Goal: Task Accomplishment & Management: Use online tool/utility

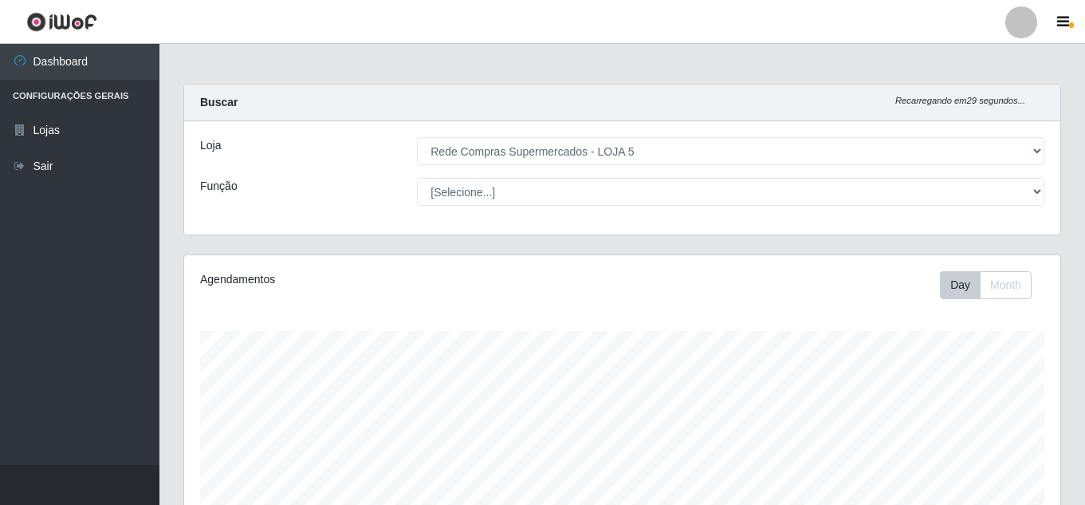
select select "397"
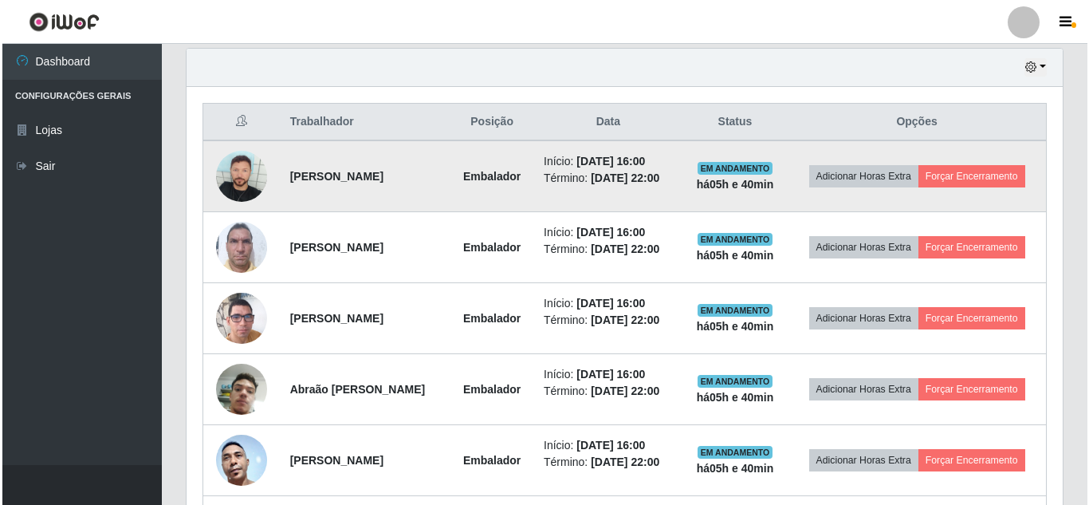
scroll to position [331, 876]
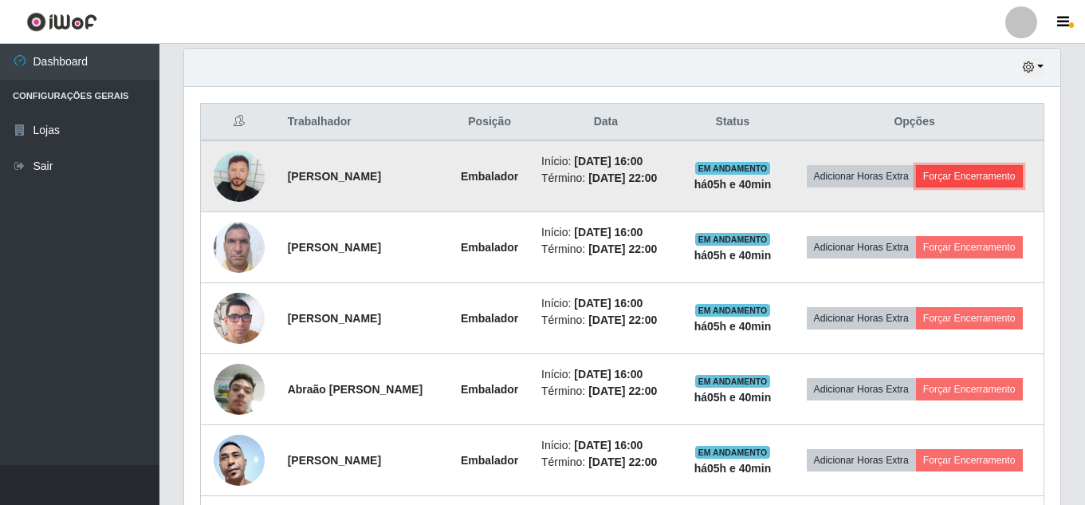
click at [973, 170] on button "Forçar Encerramento" at bounding box center [969, 176] width 107 height 22
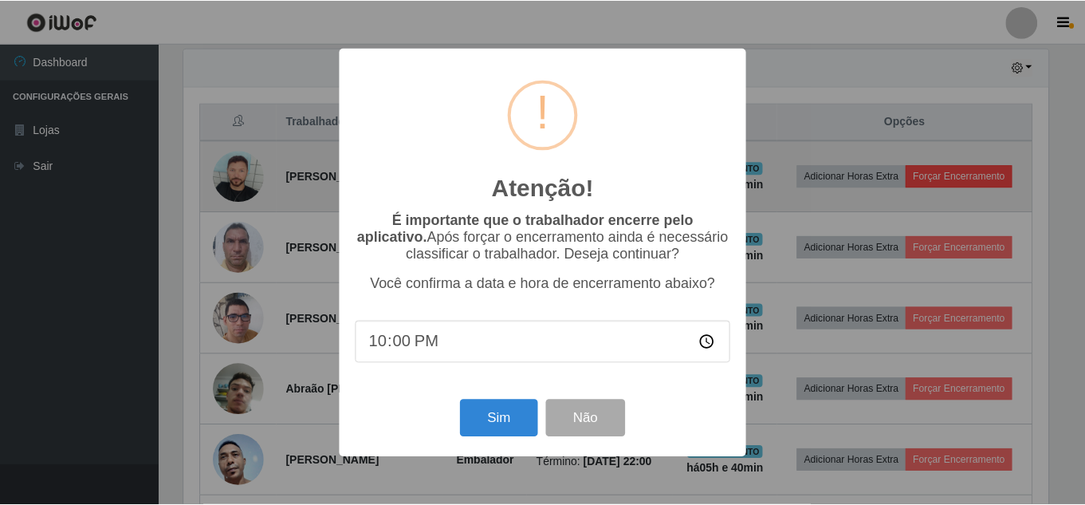
scroll to position [331, 868]
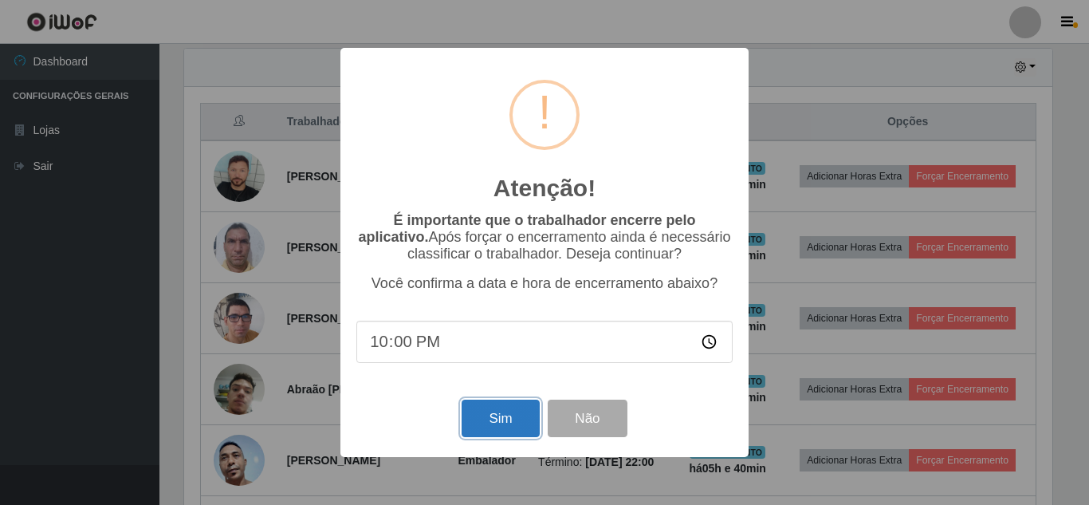
click at [515, 416] on button "Sim" at bounding box center [500, 417] width 77 height 37
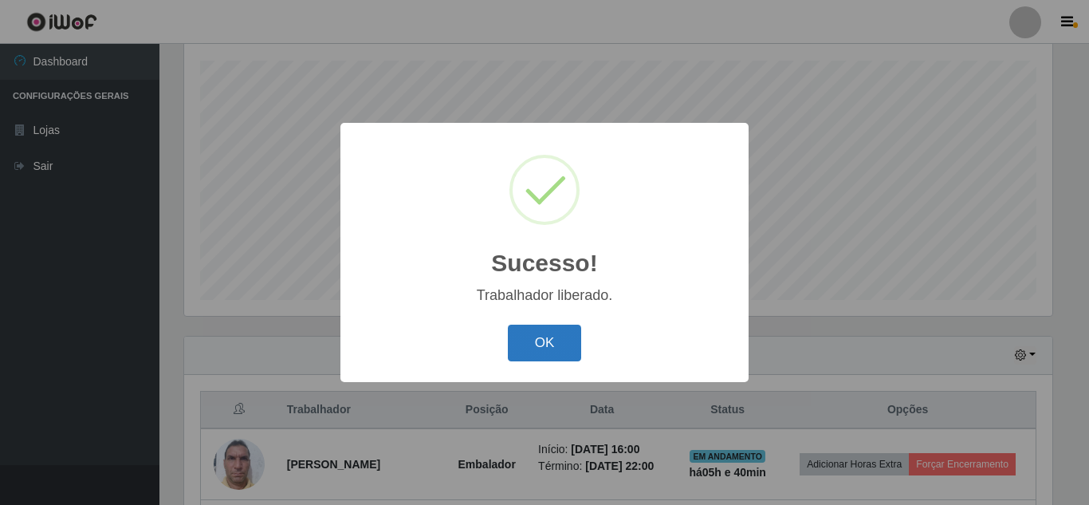
click at [561, 338] on button "OK" at bounding box center [545, 342] width 74 height 37
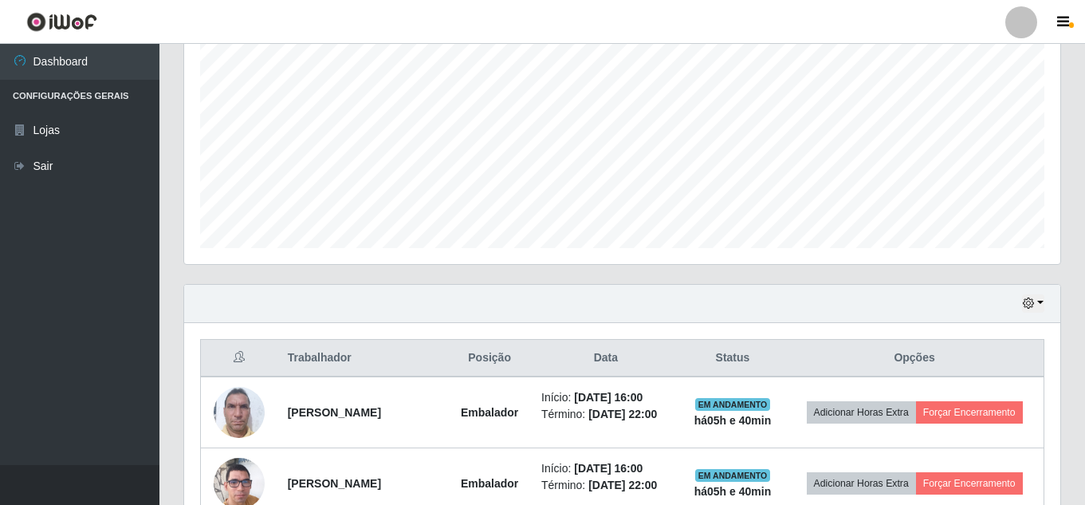
scroll to position [350, 0]
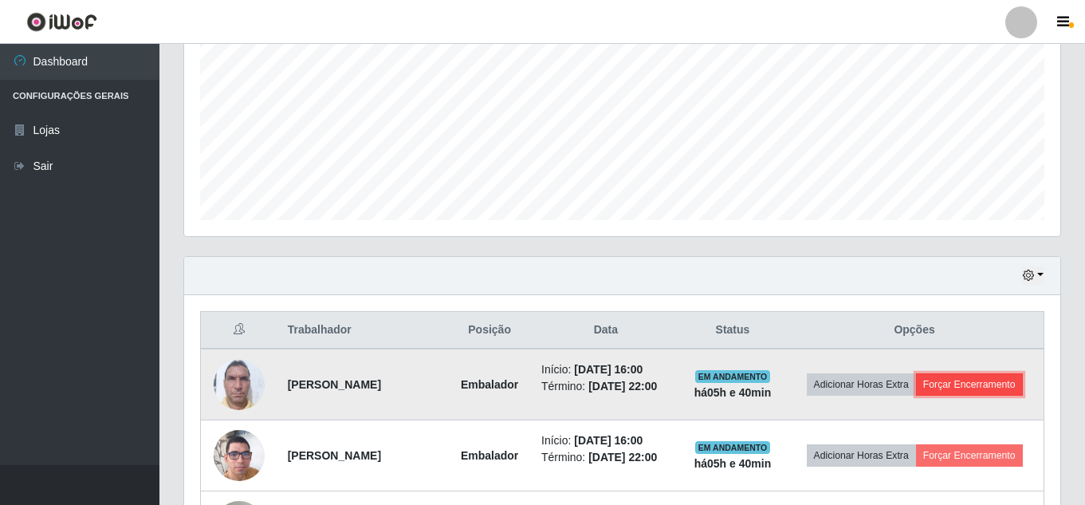
click at [989, 375] on button "Forçar Encerramento" at bounding box center [969, 384] width 107 height 22
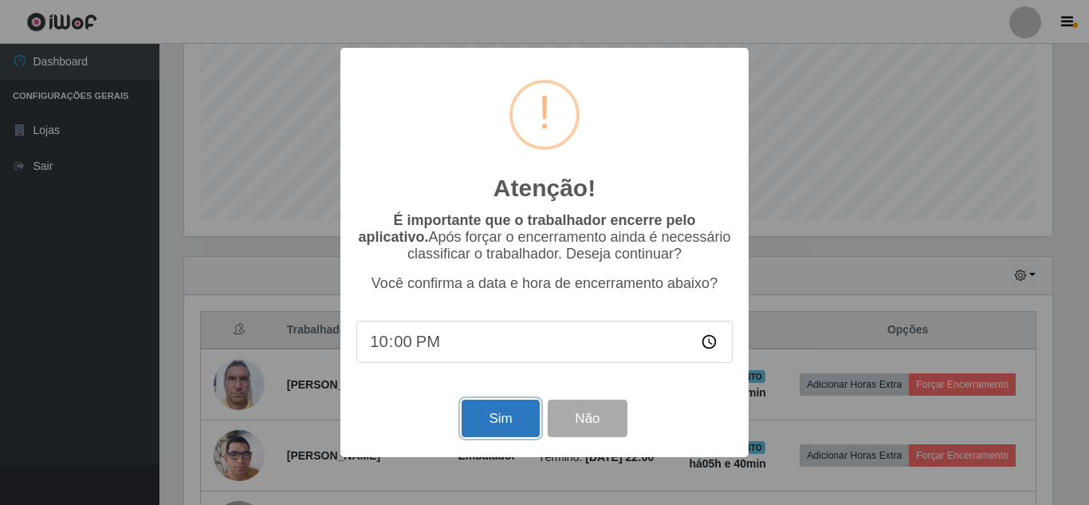
click at [509, 418] on button "Sim" at bounding box center [500, 417] width 77 height 37
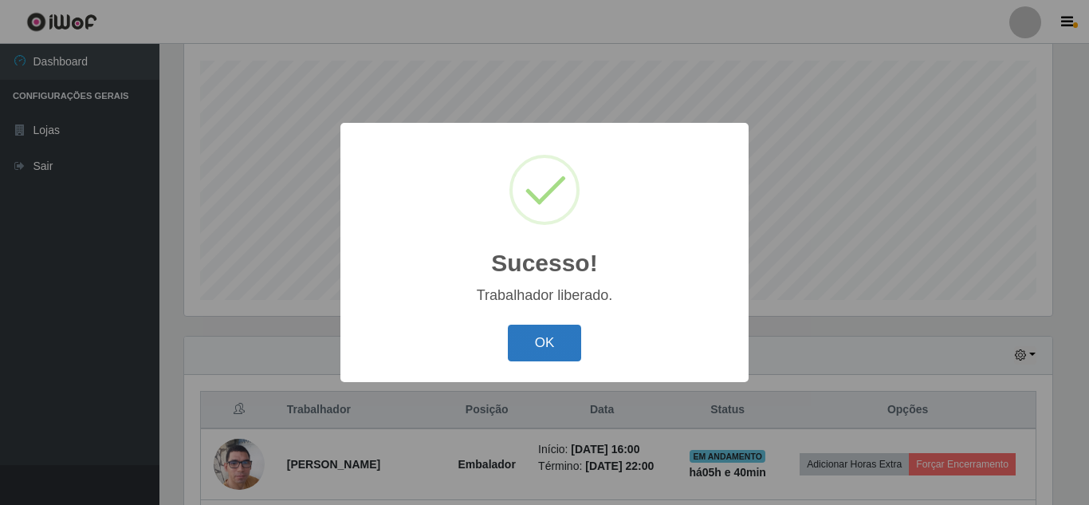
click at [558, 345] on button "OK" at bounding box center [545, 342] width 74 height 37
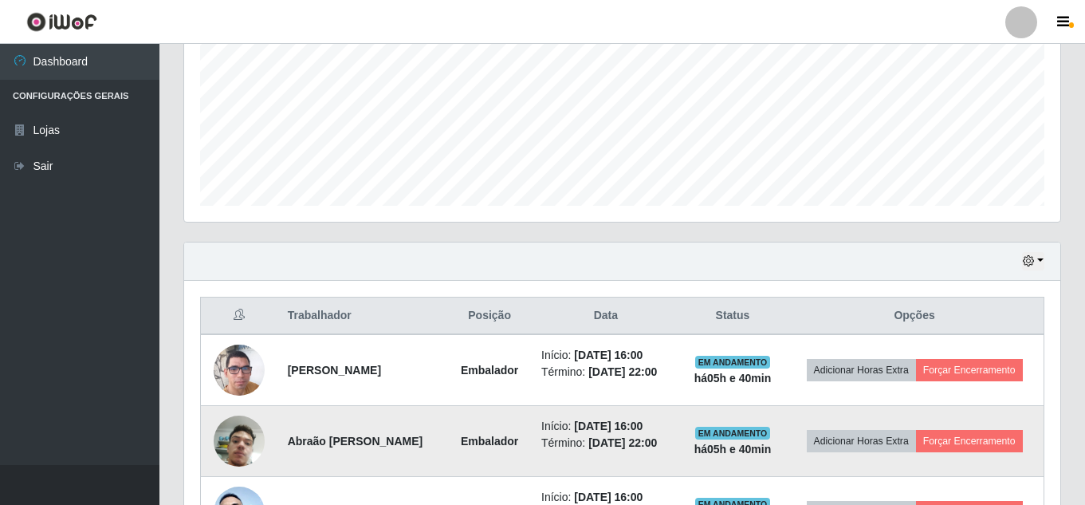
scroll to position [509, 0]
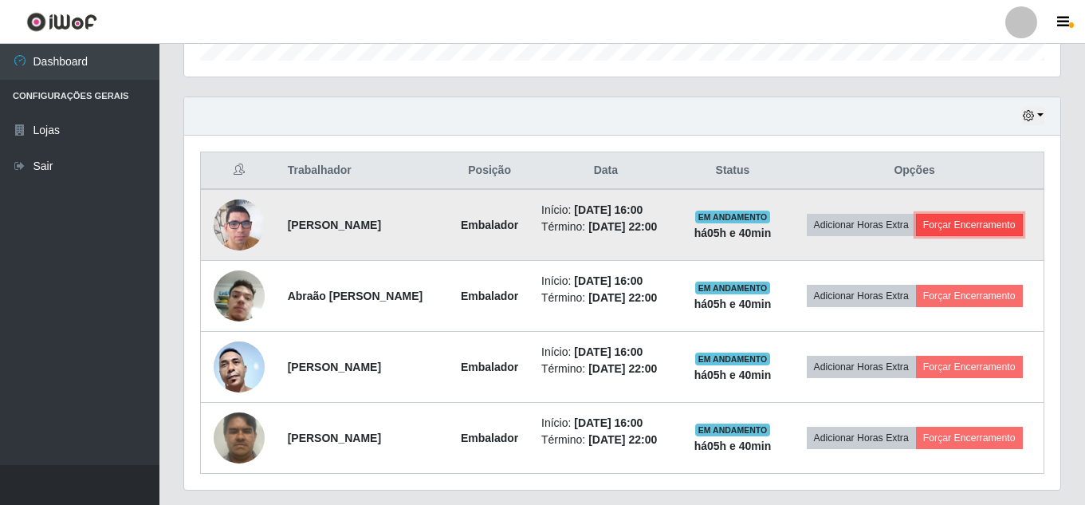
click at [976, 232] on button "Forçar Encerramento" at bounding box center [969, 225] width 107 height 22
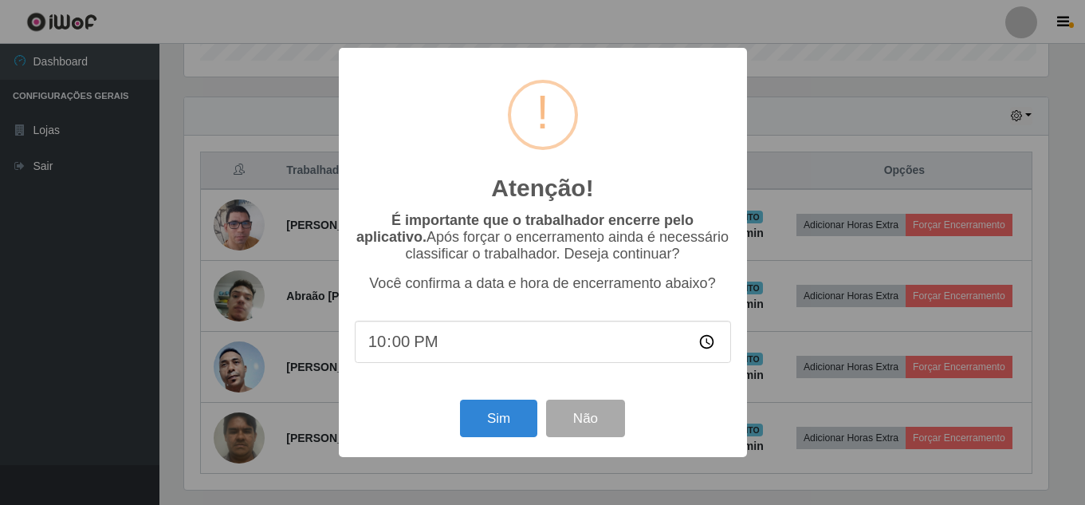
scroll to position [331, 868]
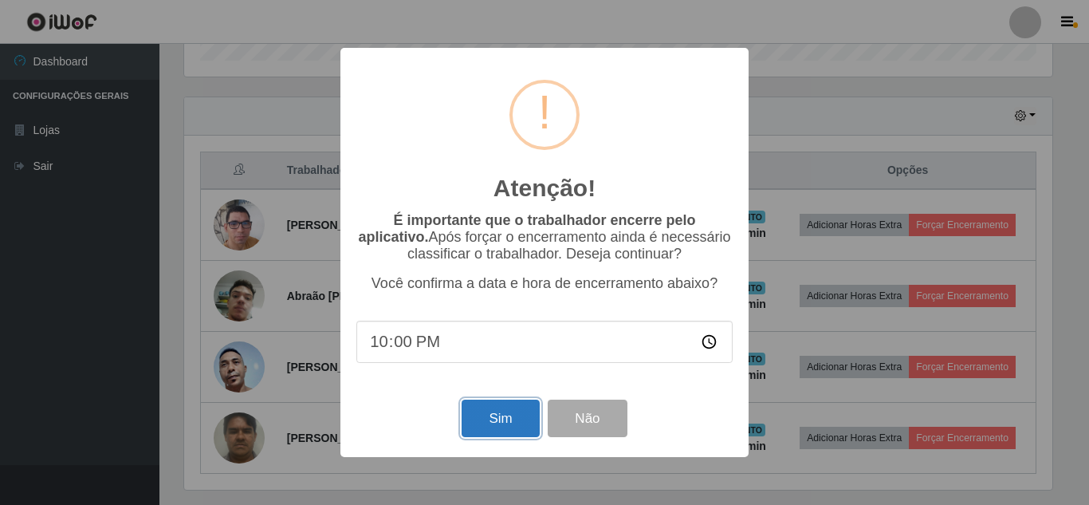
click at [508, 421] on button "Sim" at bounding box center [500, 417] width 77 height 37
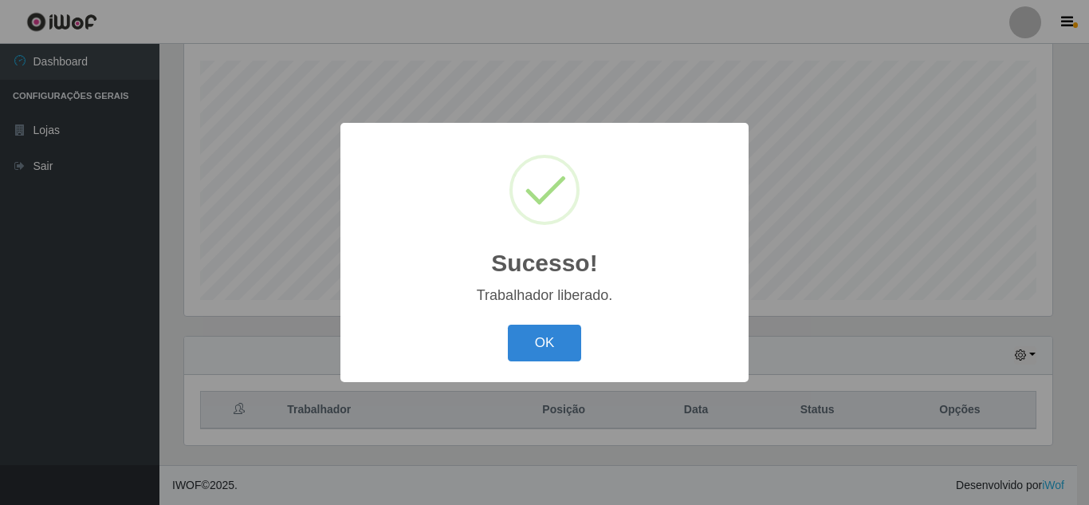
click at [556, 348] on button "OK" at bounding box center [545, 342] width 74 height 37
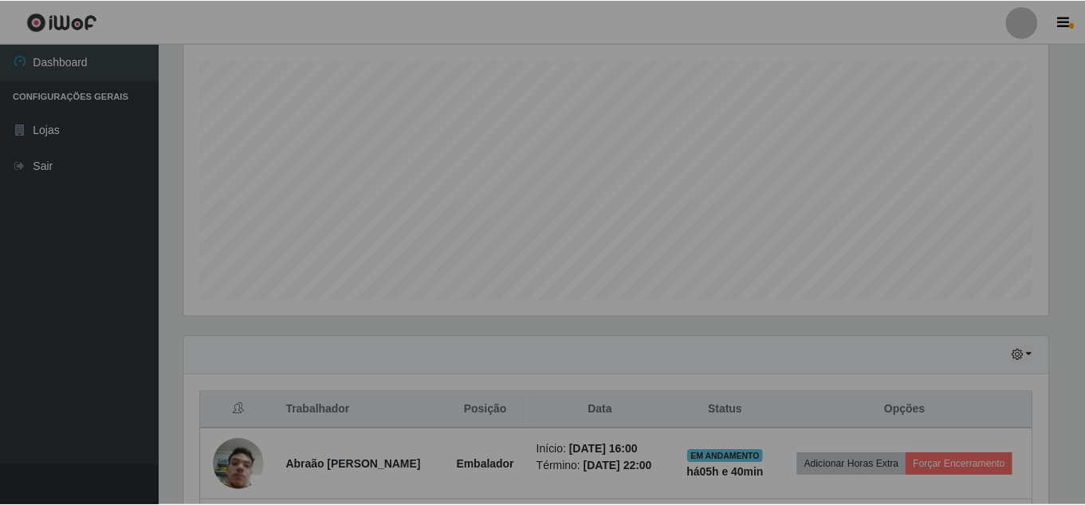
scroll to position [0, 0]
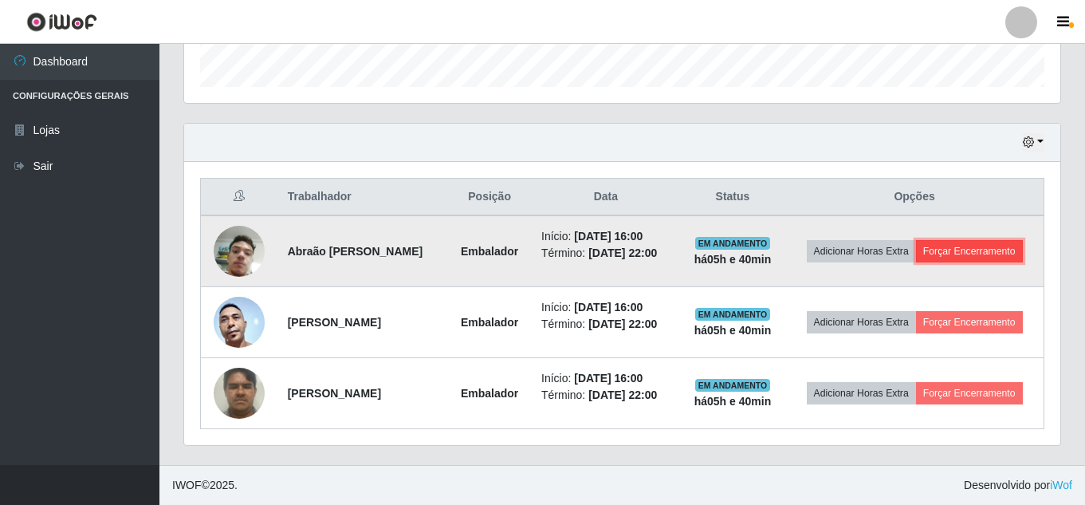
drag, startPoint x: 979, startPoint y: 247, endPoint x: 970, endPoint y: 251, distance: 9.6
click at [970, 251] on button "Forçar Encerramento" at bounding box center [969, 251] width 107 height 22
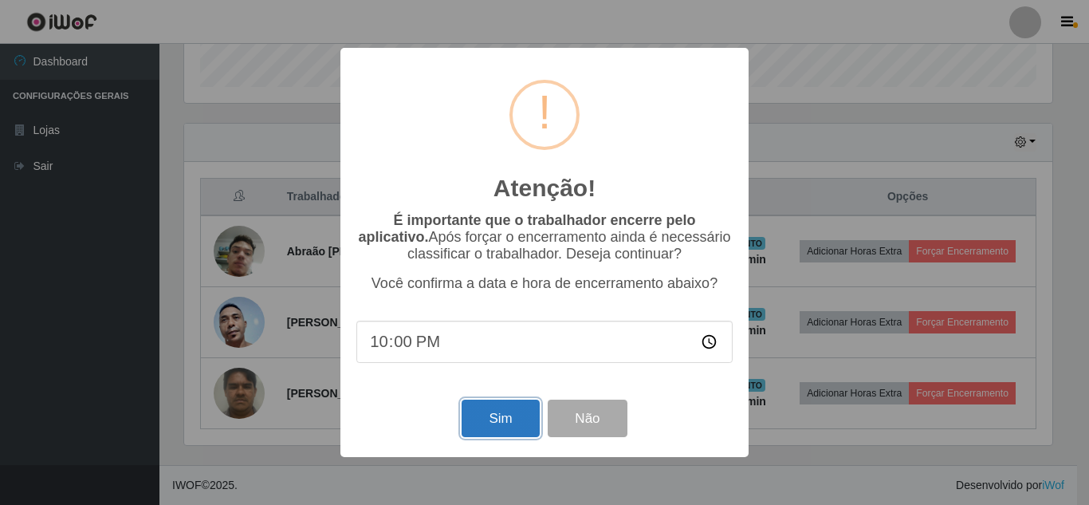
click at [498, 417] on button "Sim" at bounding box center [500, 417] width 77 height 37
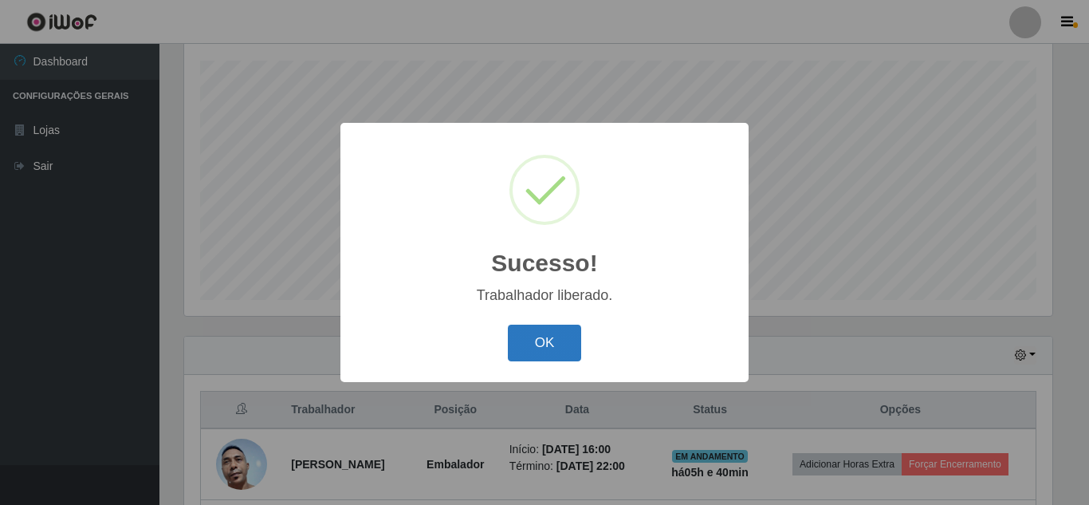
click at [544, 339] on button "OK" at bounding box center [545, 342] width 74 height 37
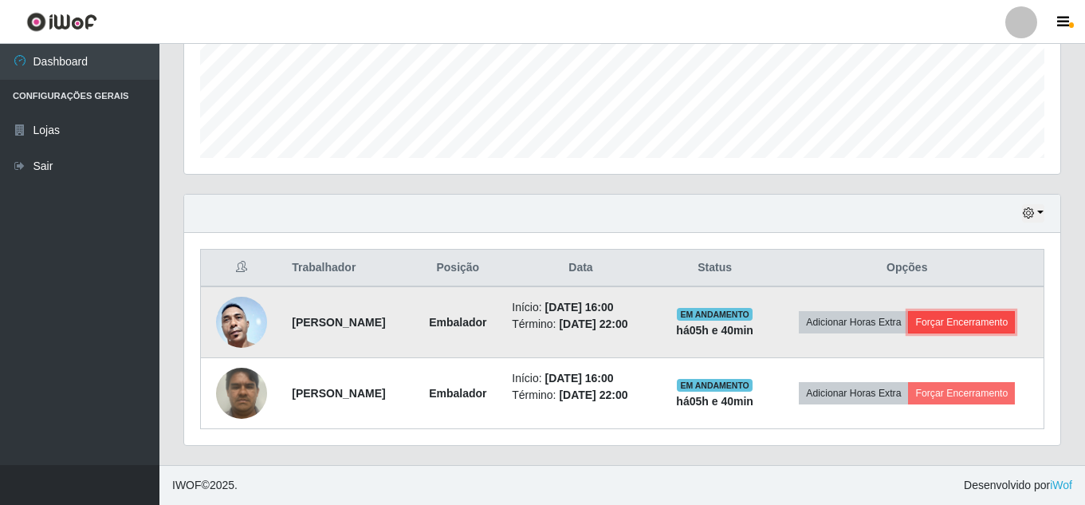
click at [960, 324] on button "Forçar Encerramento" at bounding box center [961, 322] width 107 height 22
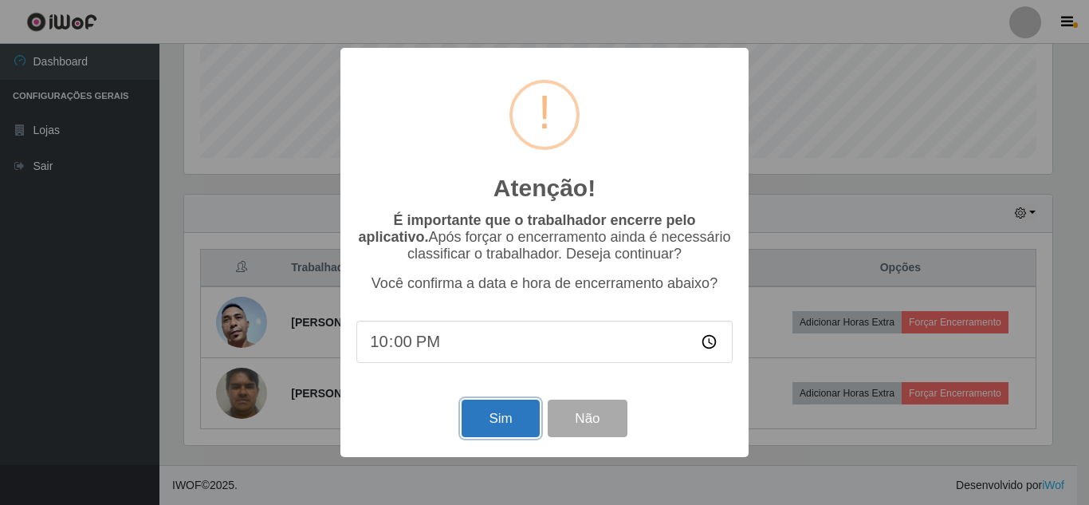
click at [477, 413] on button "Sim" at bounding box center [500, 417] width 77 height 37
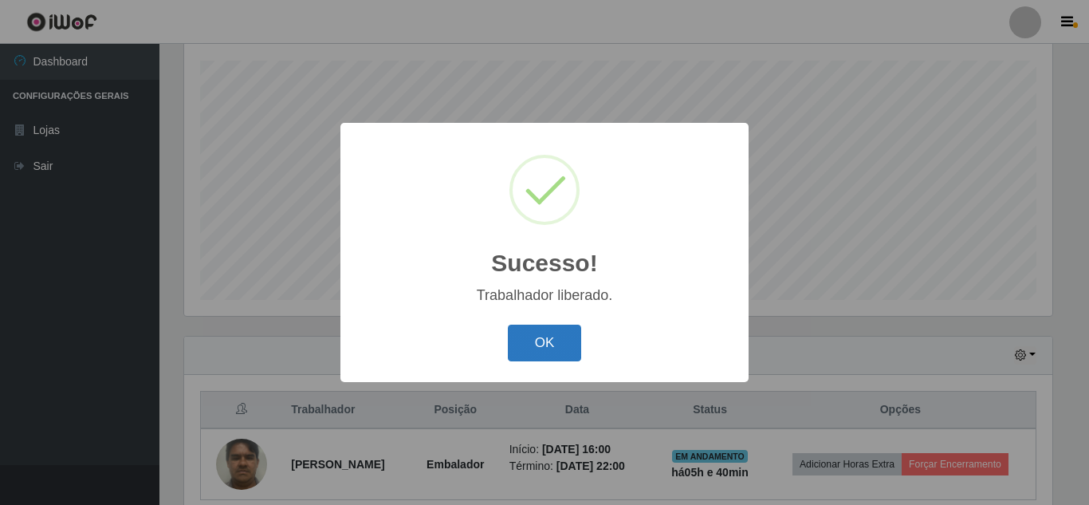
click at [560, 343] on button "OK" at bounding box center [545, 342] width 74 height 37
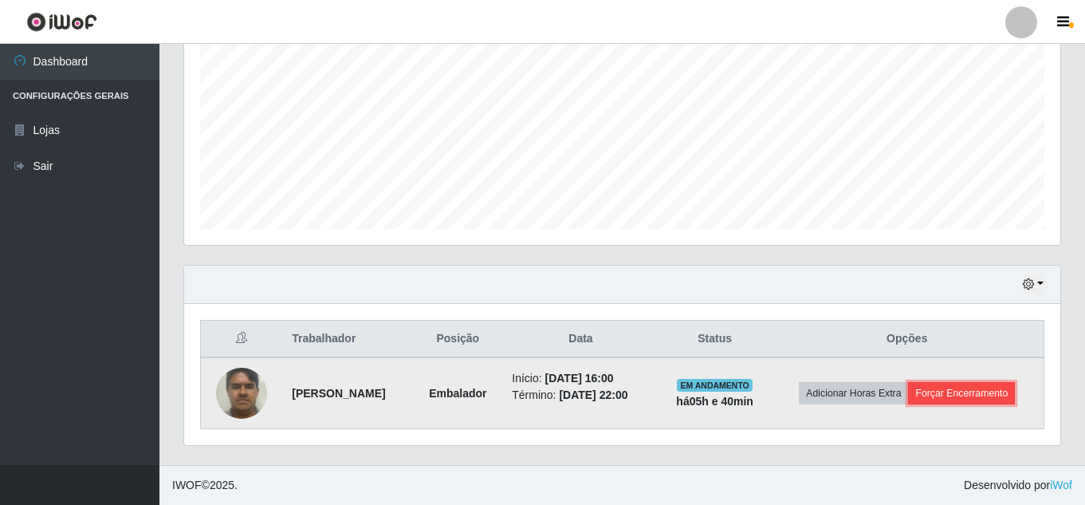
click at [996, 389] on button "Forçar Encerramento" at bounding box center [961, 393] width 107 height 22
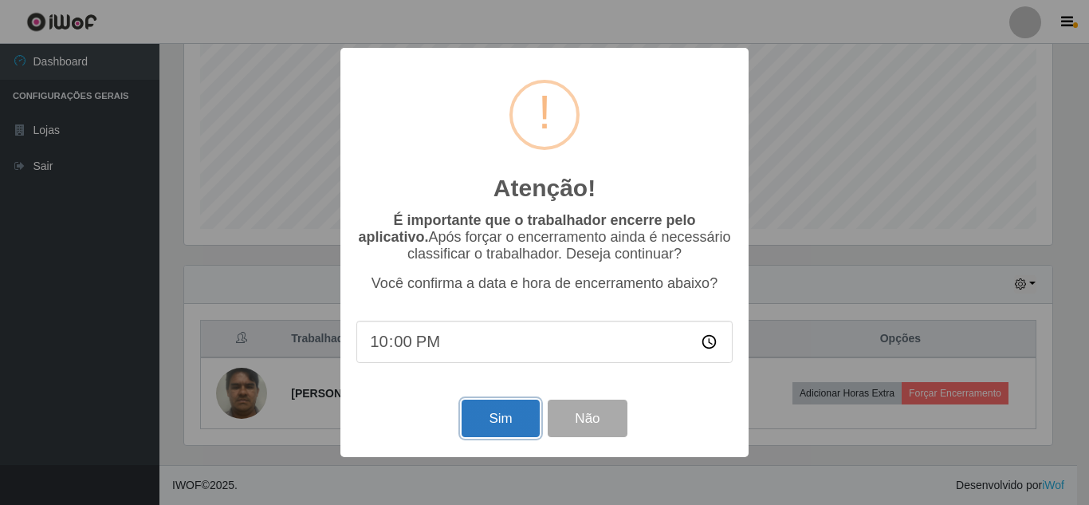
click at [513, 425] on button "Sim" at bounding box center [500, 417] width 77 height 37
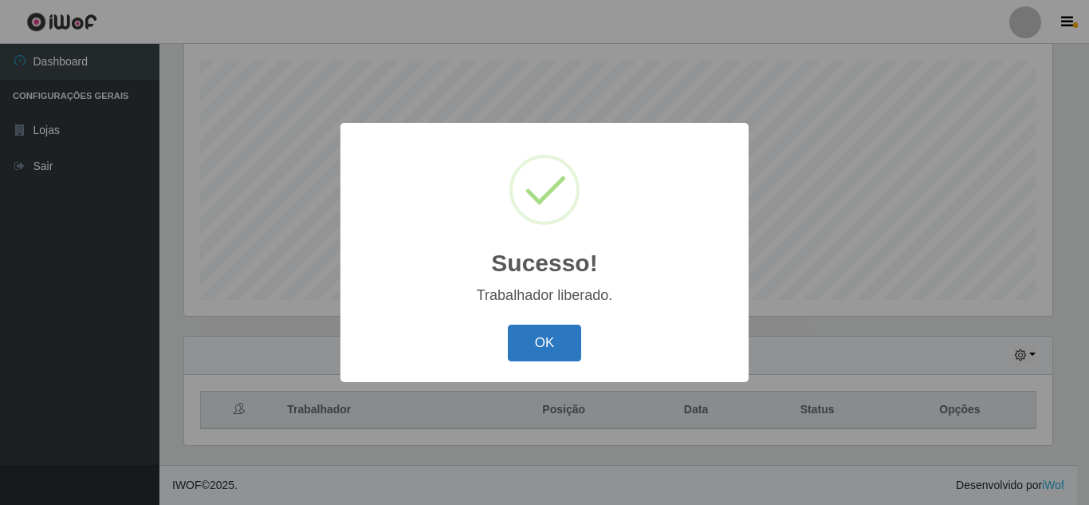
click at [532, 348] on button "OK" at bounding box center [545, 342] width 74 height 37
